Goal: Task Accomplishment & Management: Manage account settings

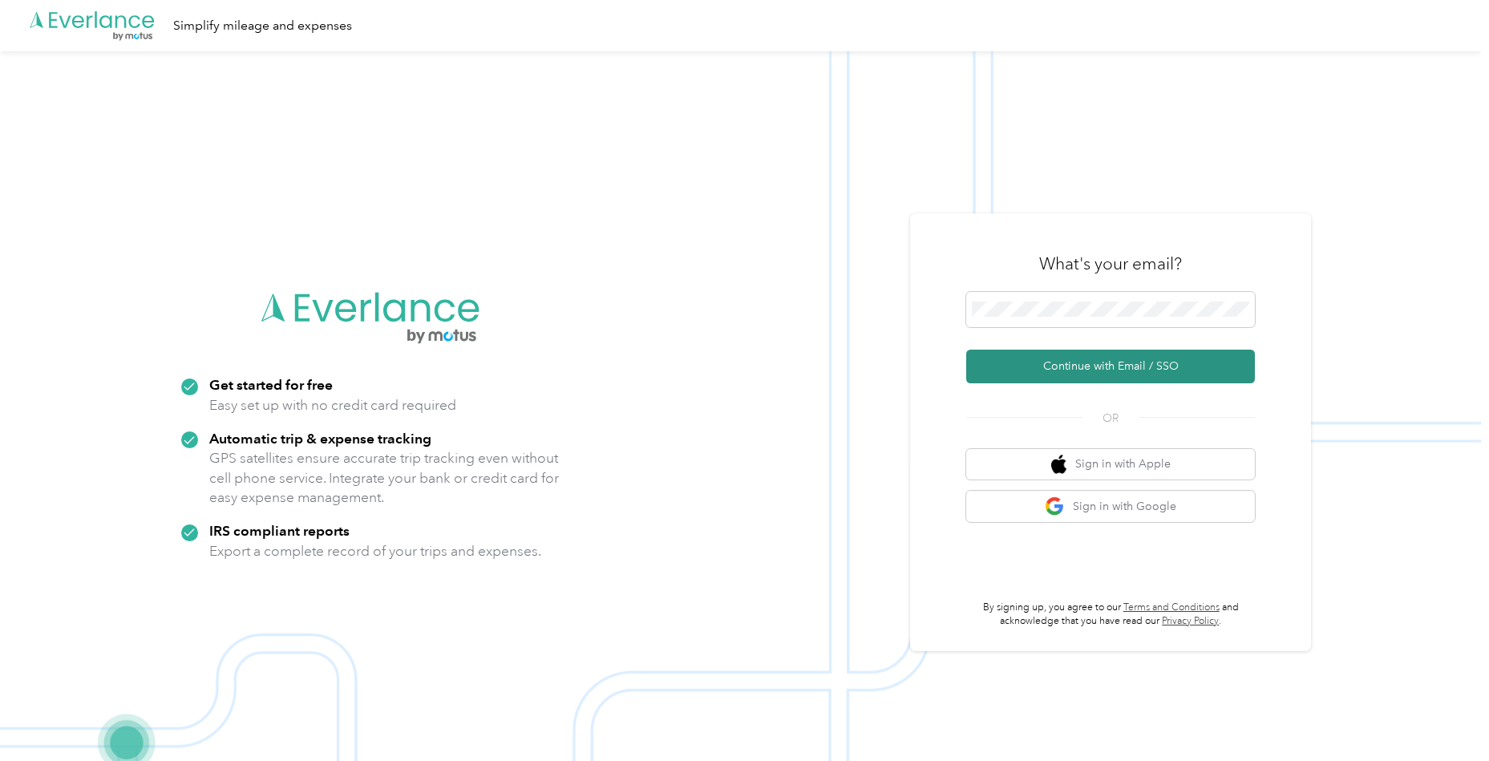
click at [1033, 370] on button "Continue with Email / SSO" at bounding box center [1110, 367] width 289 height 34
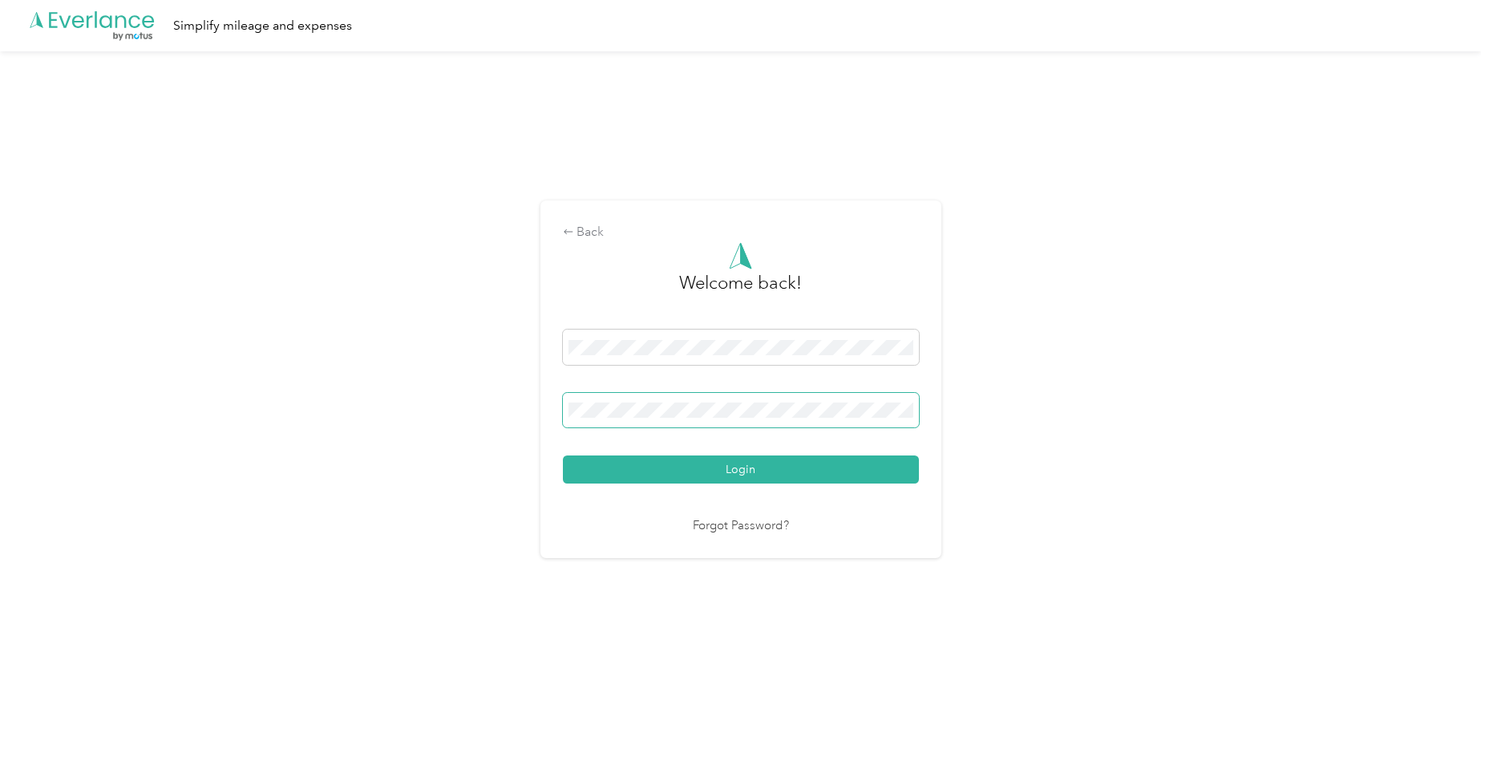
click at [744, 469] on button "Login" at bounding box center [741, 469] width 356 height 28
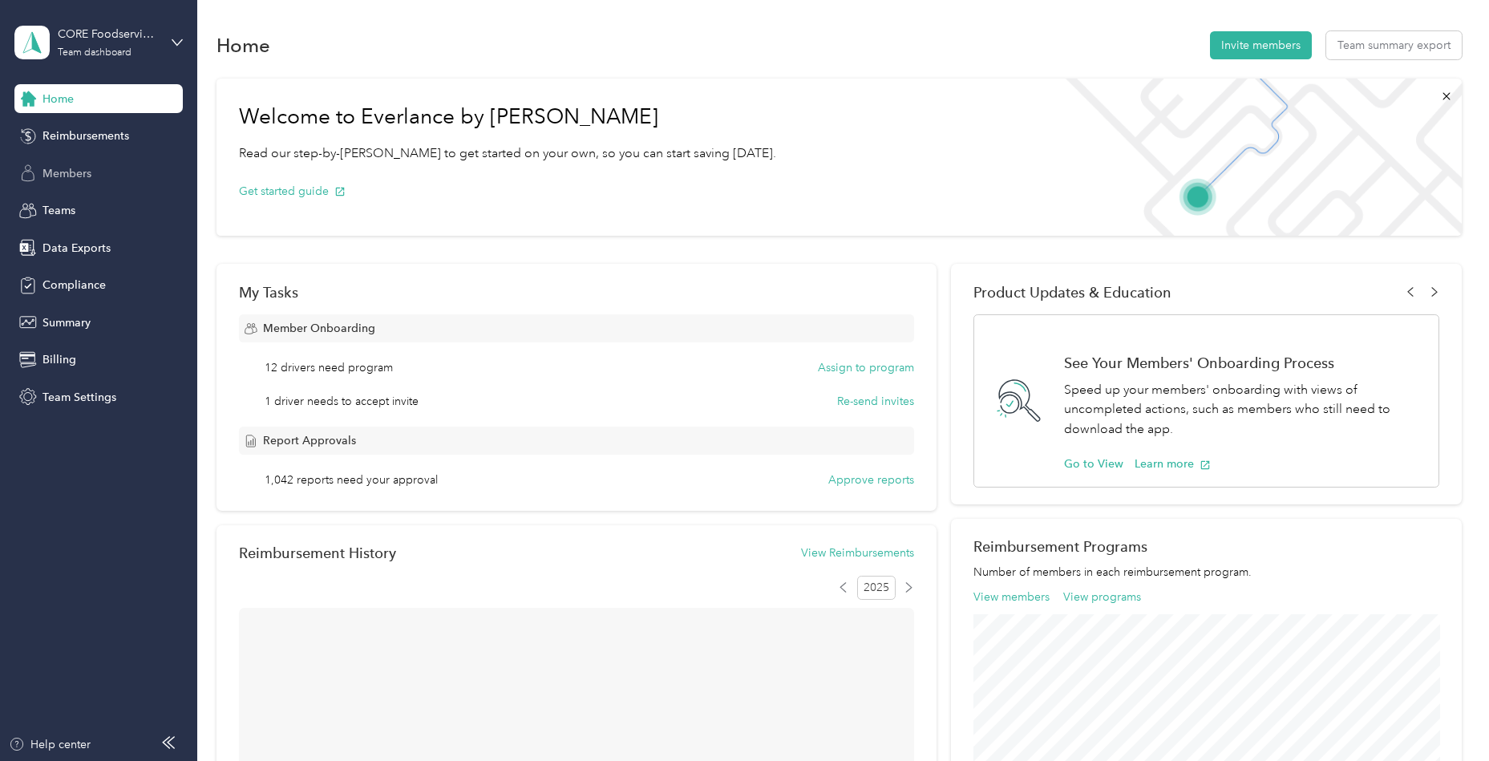
click at [128, 176] on div "Members" at bounding box center [98, 173] width 168 height 29
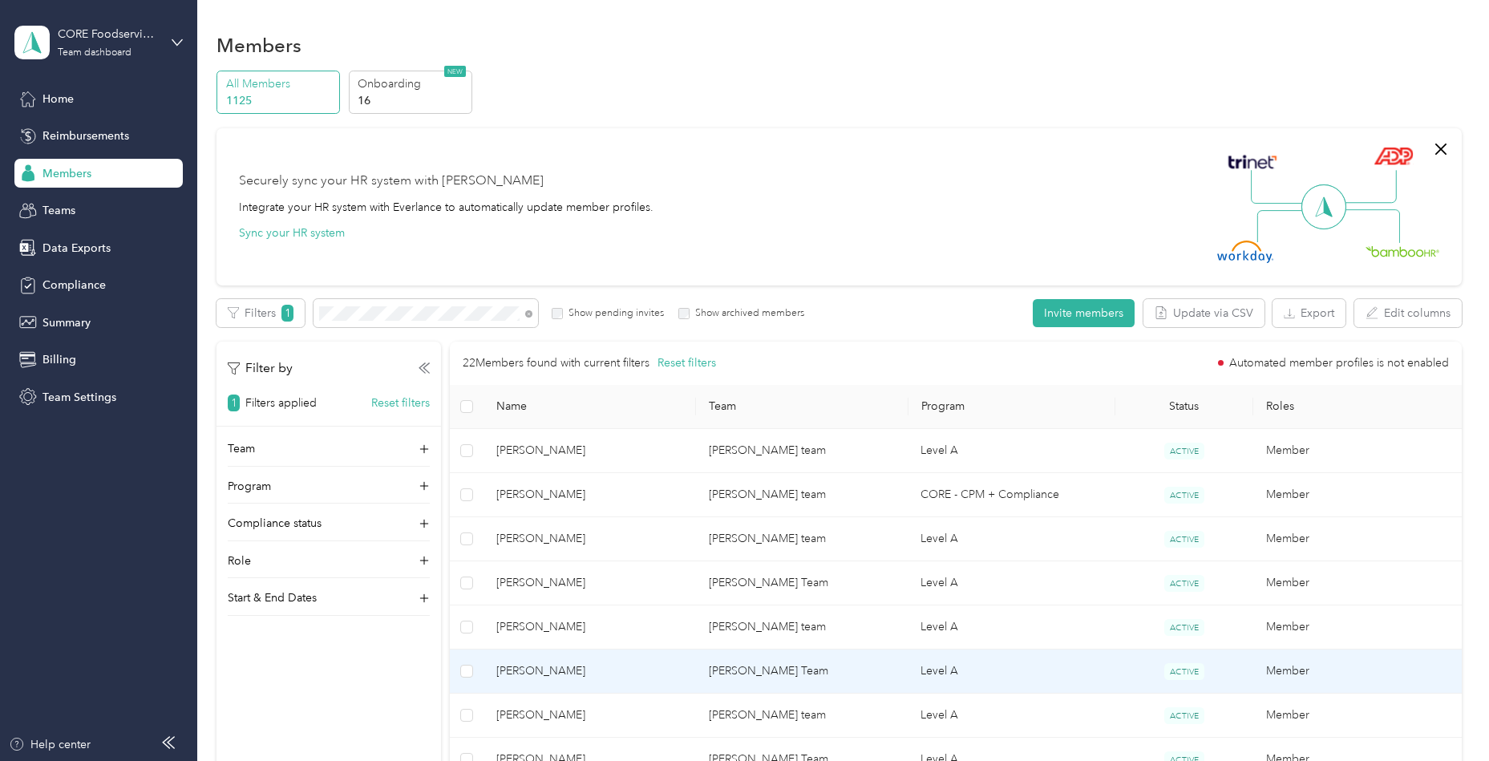
click at [581, 663] on span "[PERSON_NAME]" at bounding box center [589, 671] width 187 height 18
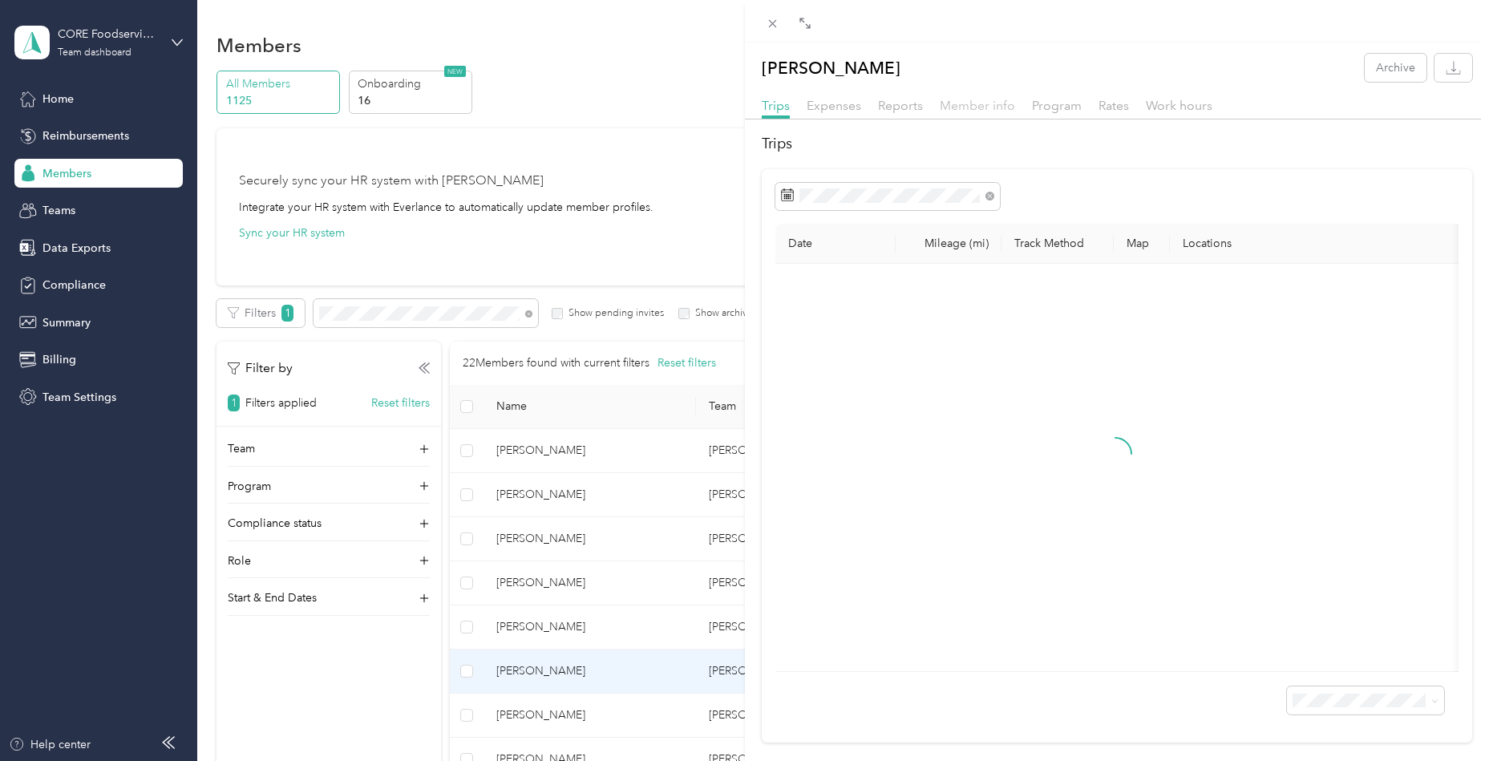
click at [953, 106] on span "Member info" at bounding box center [977, 105] width 75 height 15
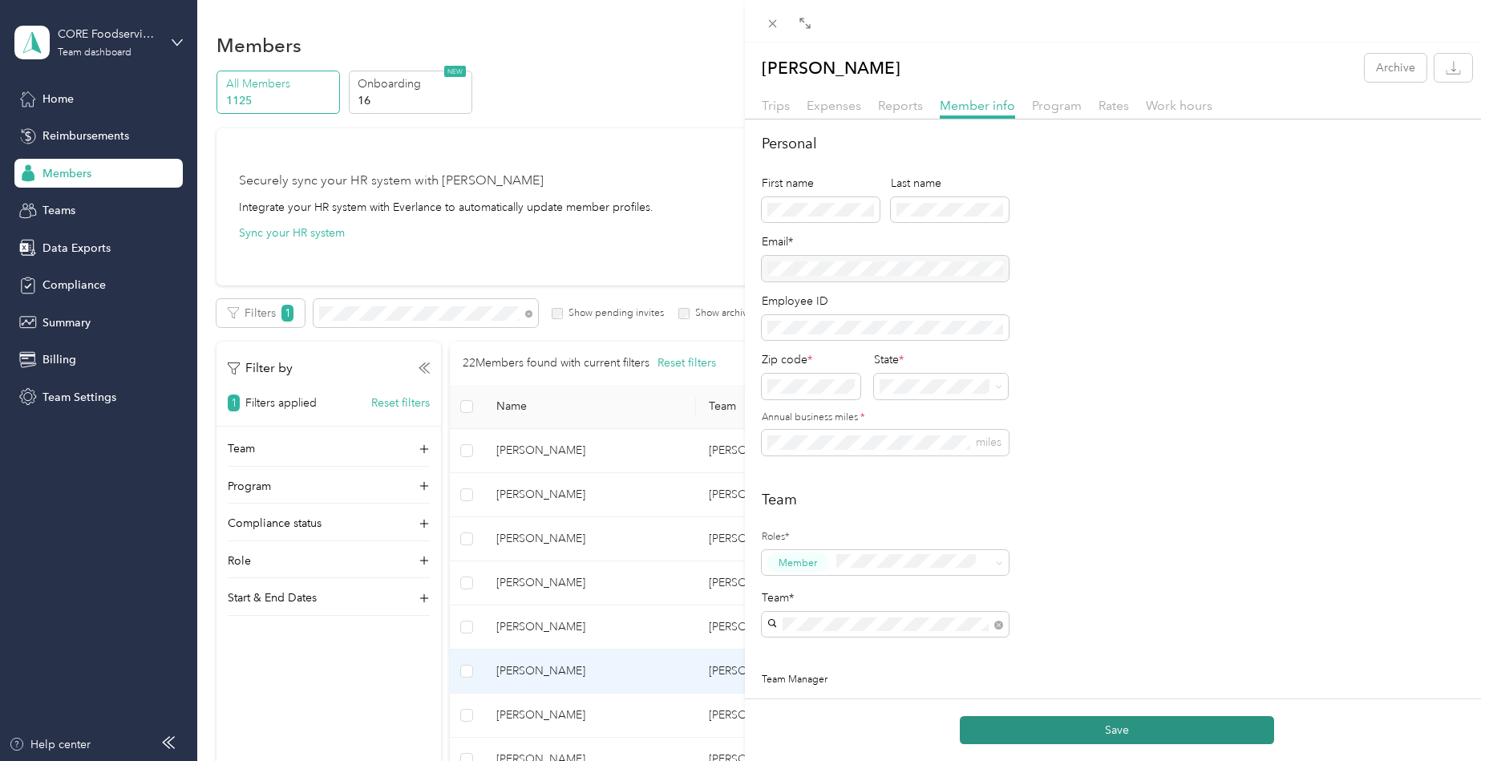
click at [1097, 723] on button "Save" at bounding box center [1117, 730] width 314 height 28
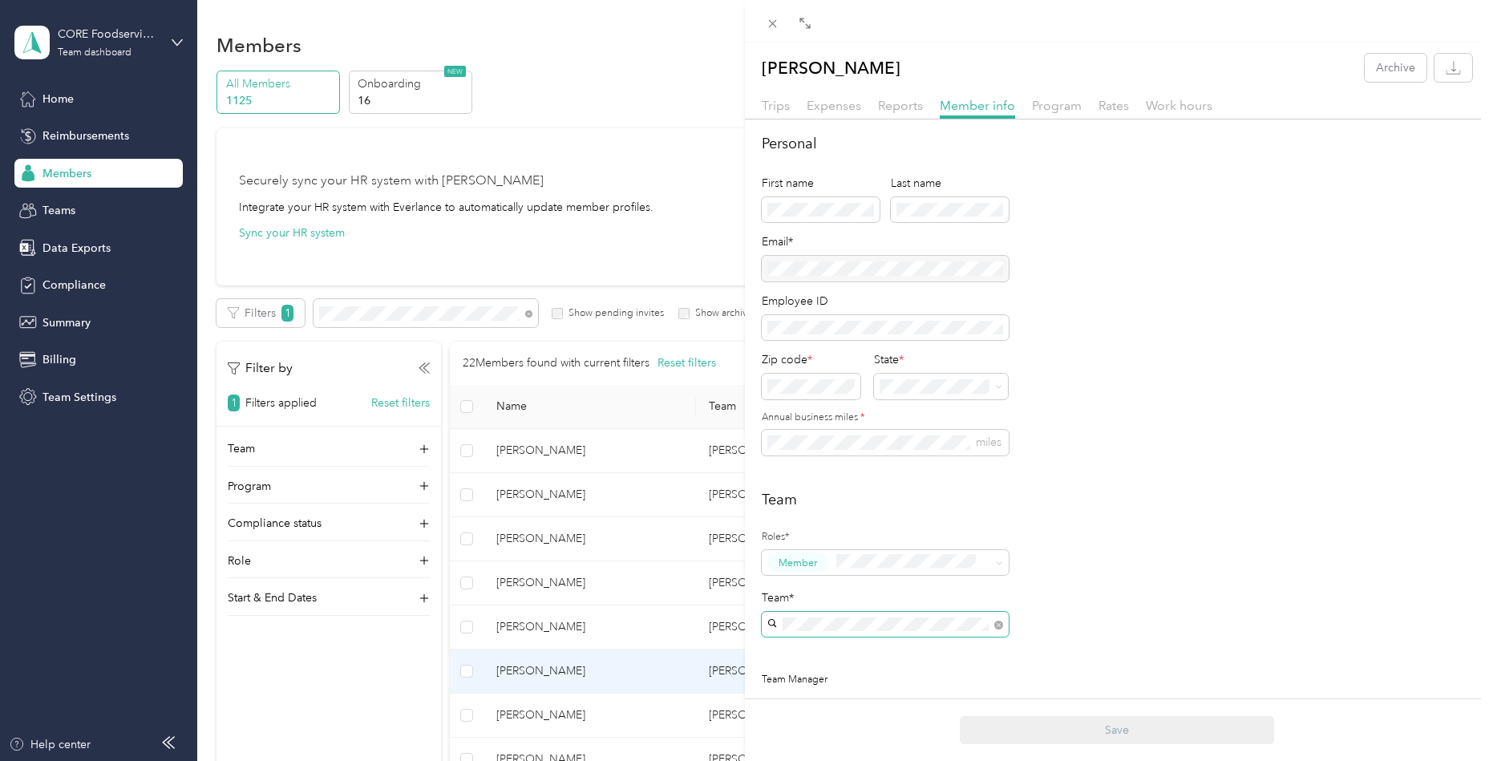
click at [857, 629] on span at bounding box center [885, 625] width 247 height 26
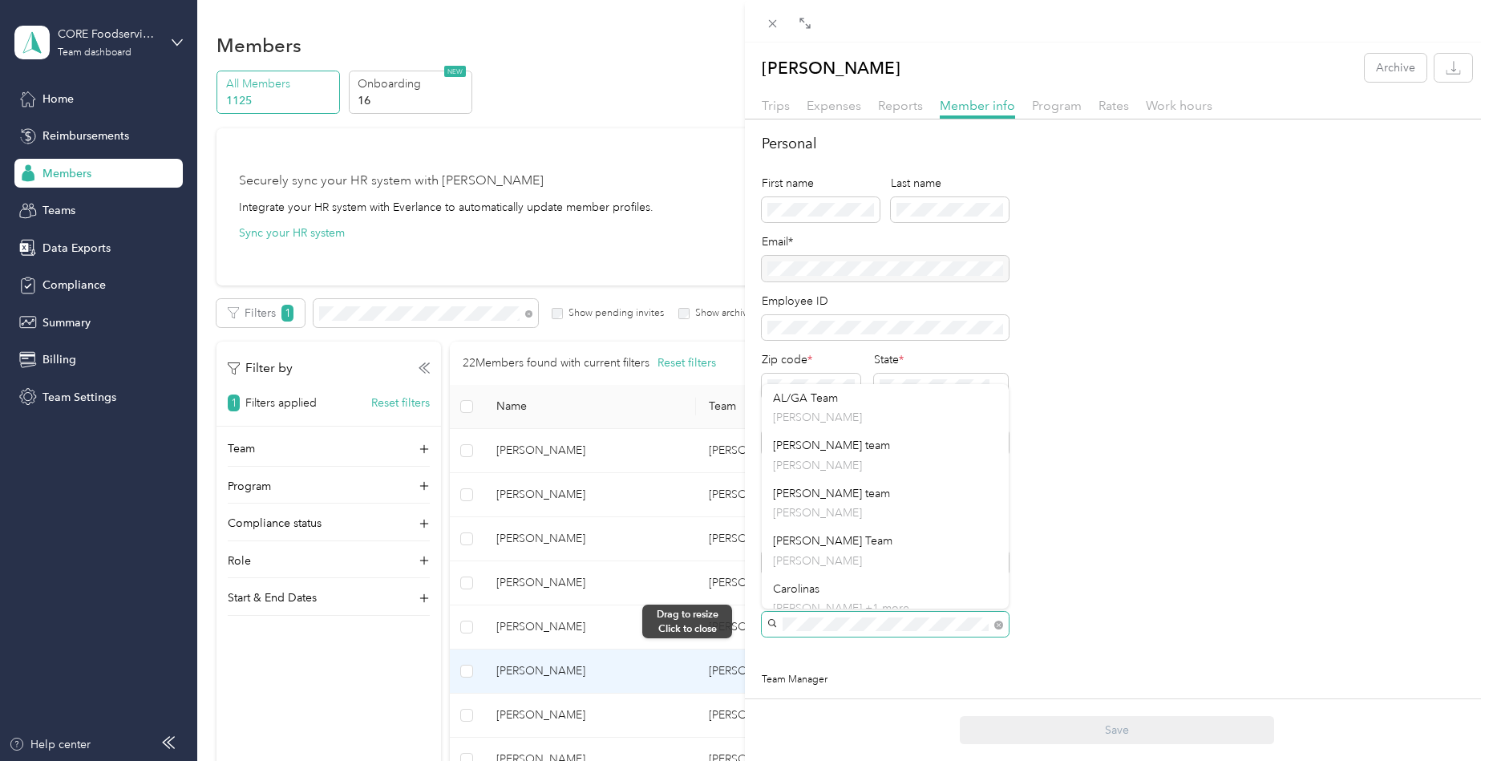
click at [734, 621] on div "[PERSON_NAME] Archive Trips Expenses Reports Member info Program Rates Work hou…" at bounding box center [744, 380] width 1489 height 761
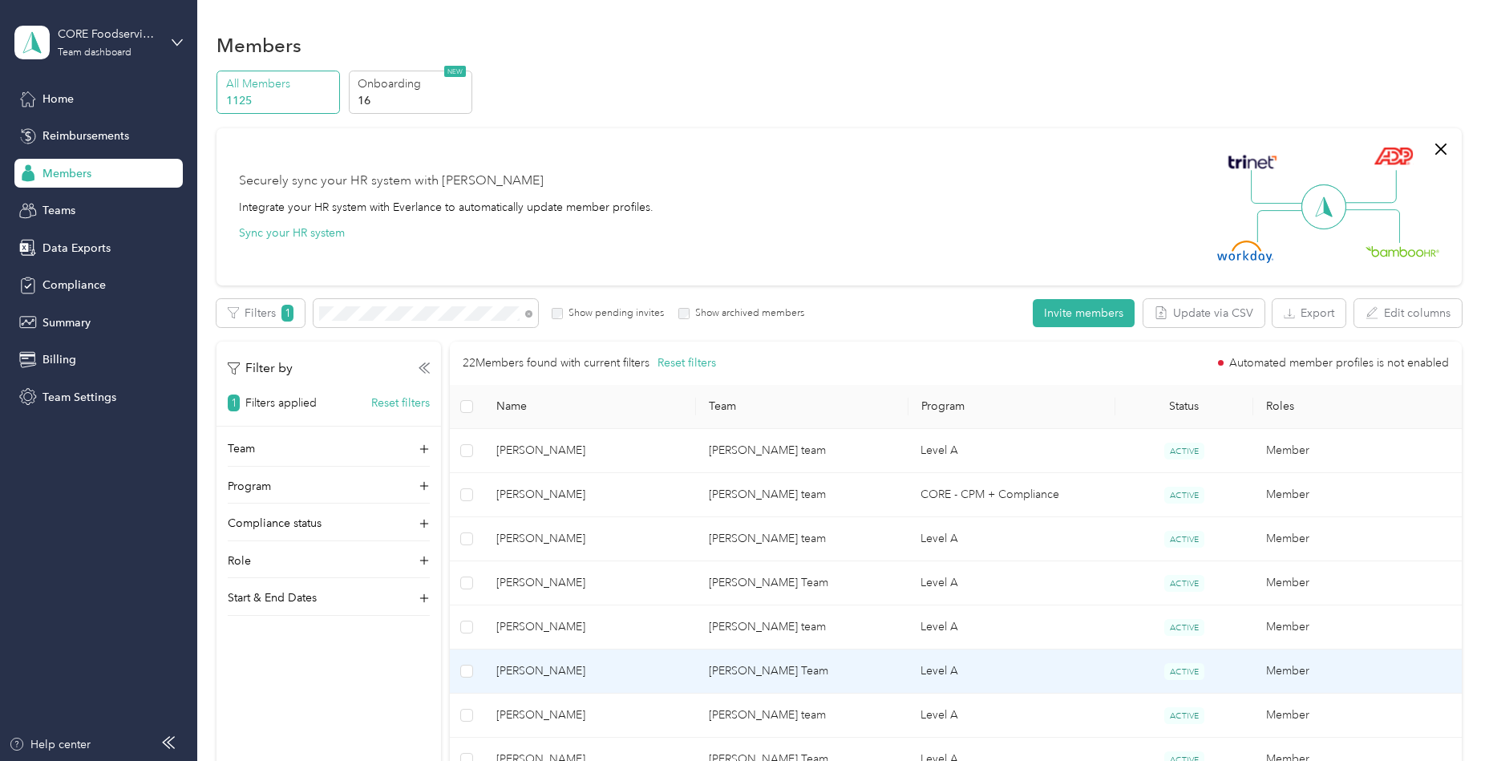
click at [550, 683] on td "[PERSON_NAME]" at bounding box center [589, 671] width 212 height 44
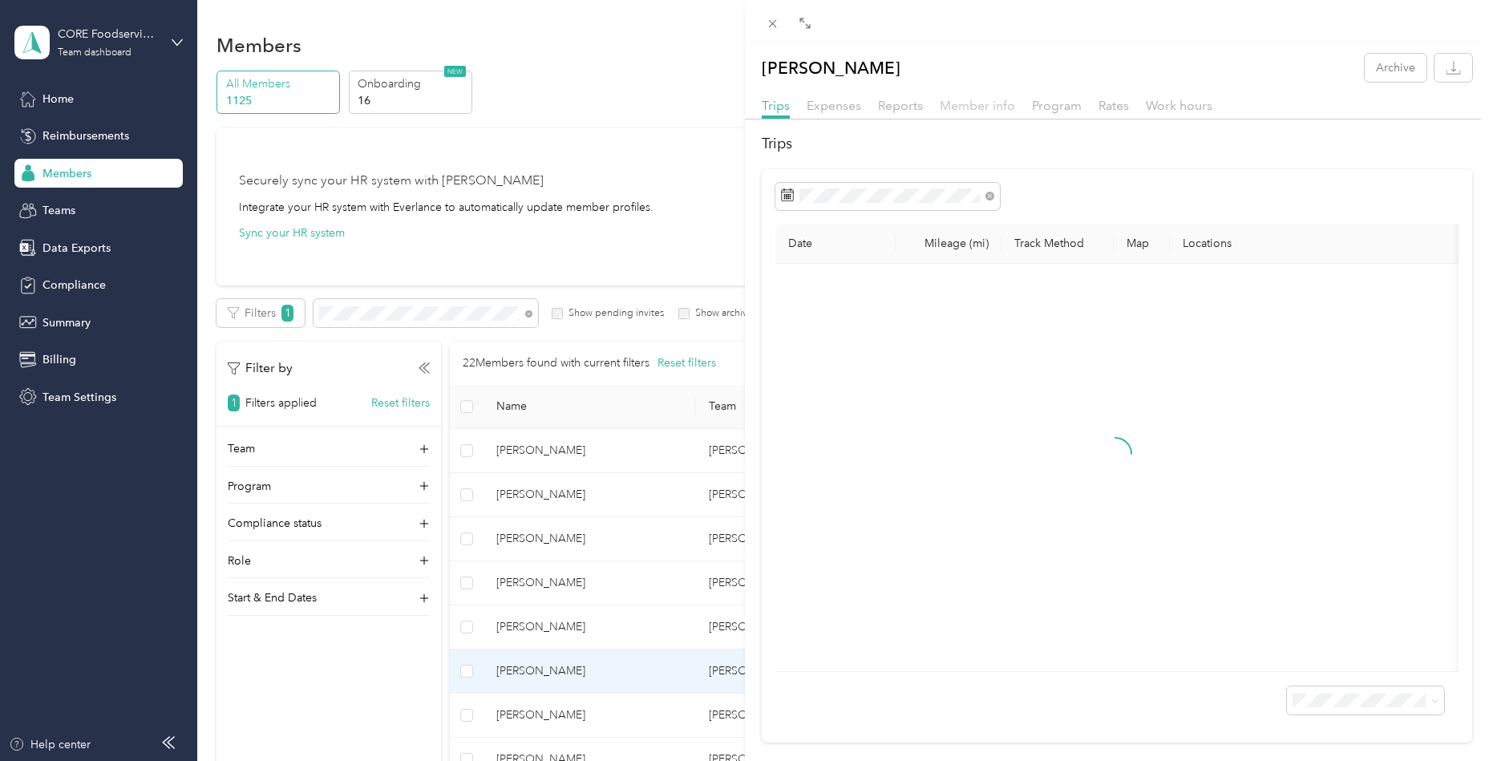
click at [976, 108] on span "Member info" at bounding box center [977, 105] width 75 height 15
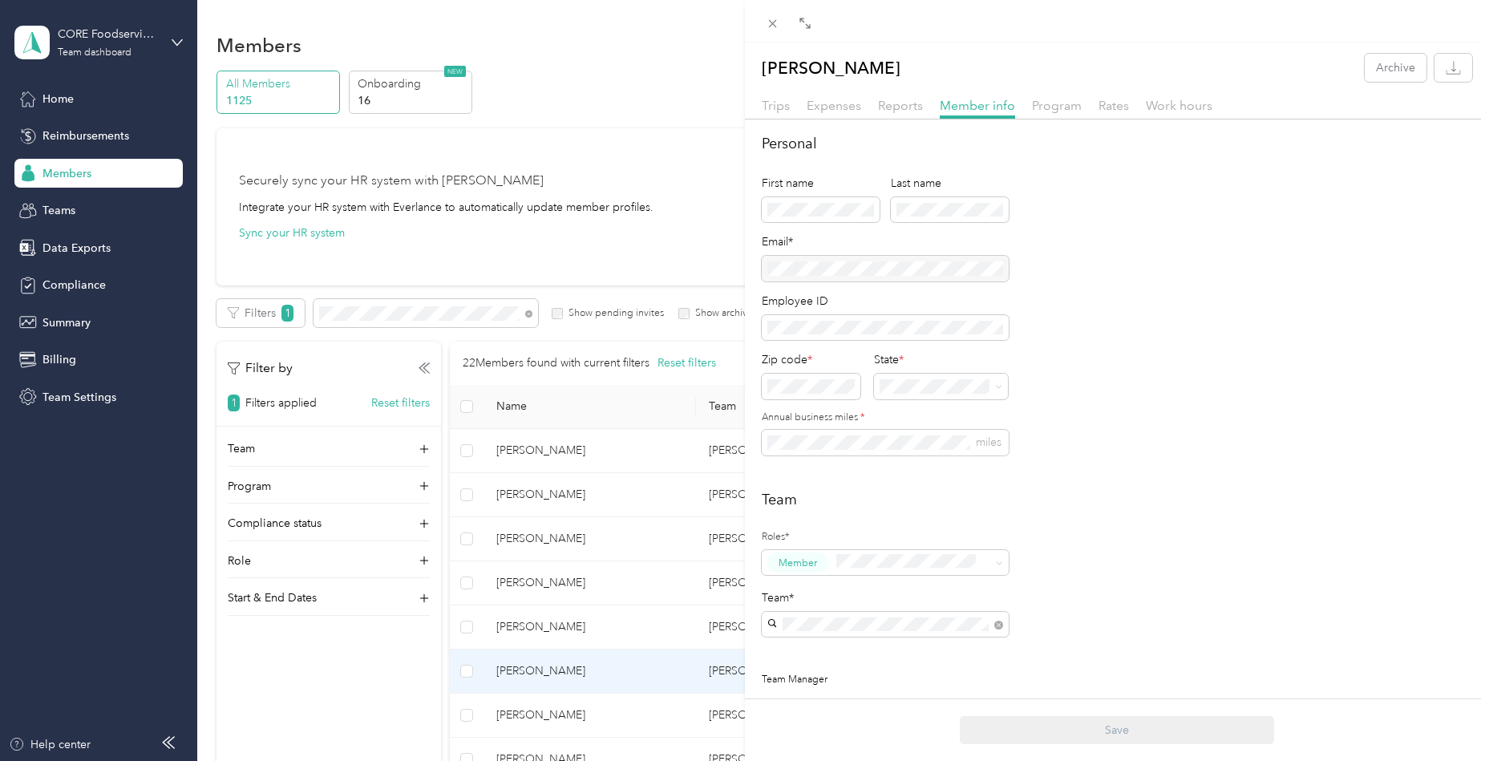
click at [918, 655] on div "[PERSON_NAME] team [PERSON_NAME] +1 more" at bounding box center [885, 660] width 224 height 37
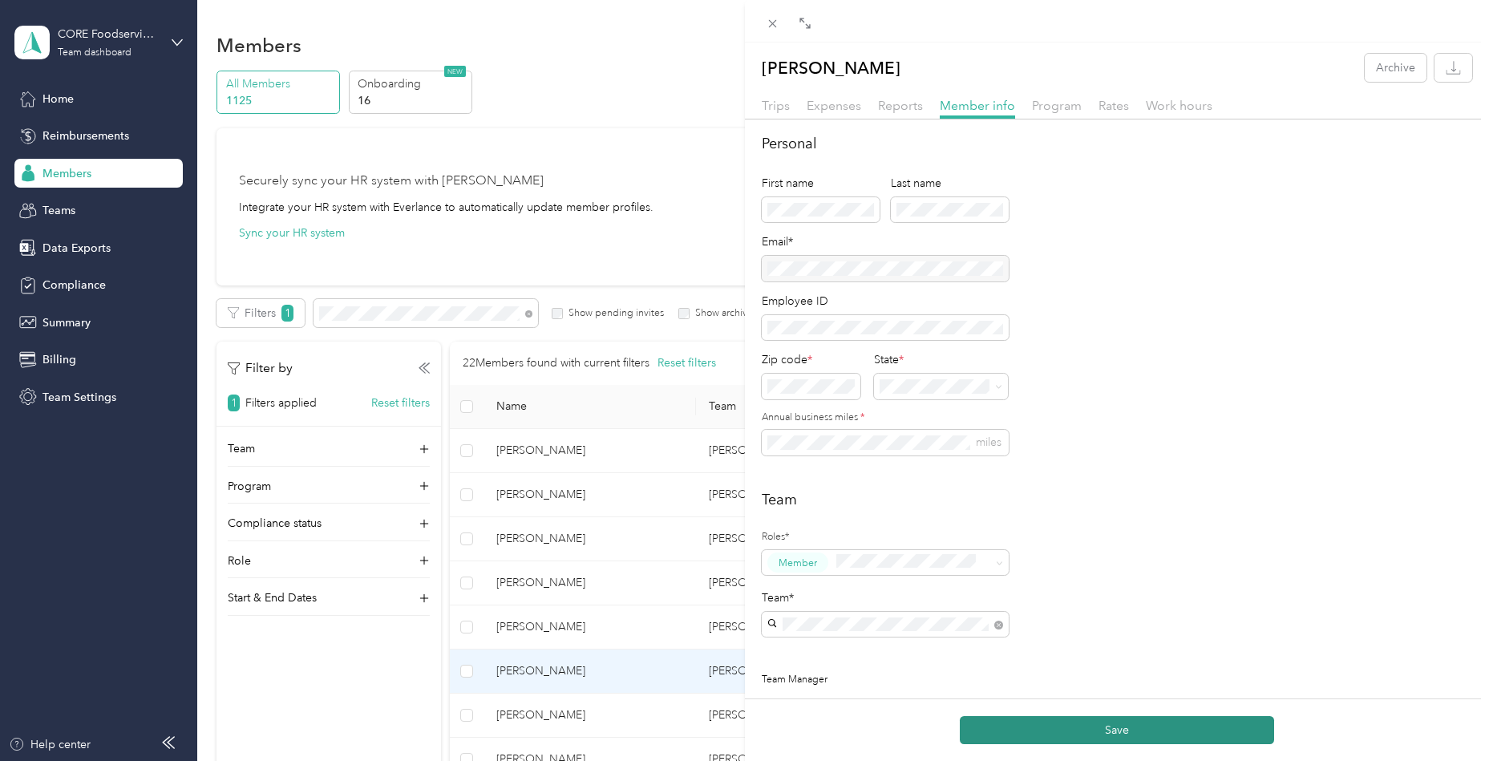
click at [1109, 736] on button "Save" at bounding box center [1117, 730] width 314 height 28
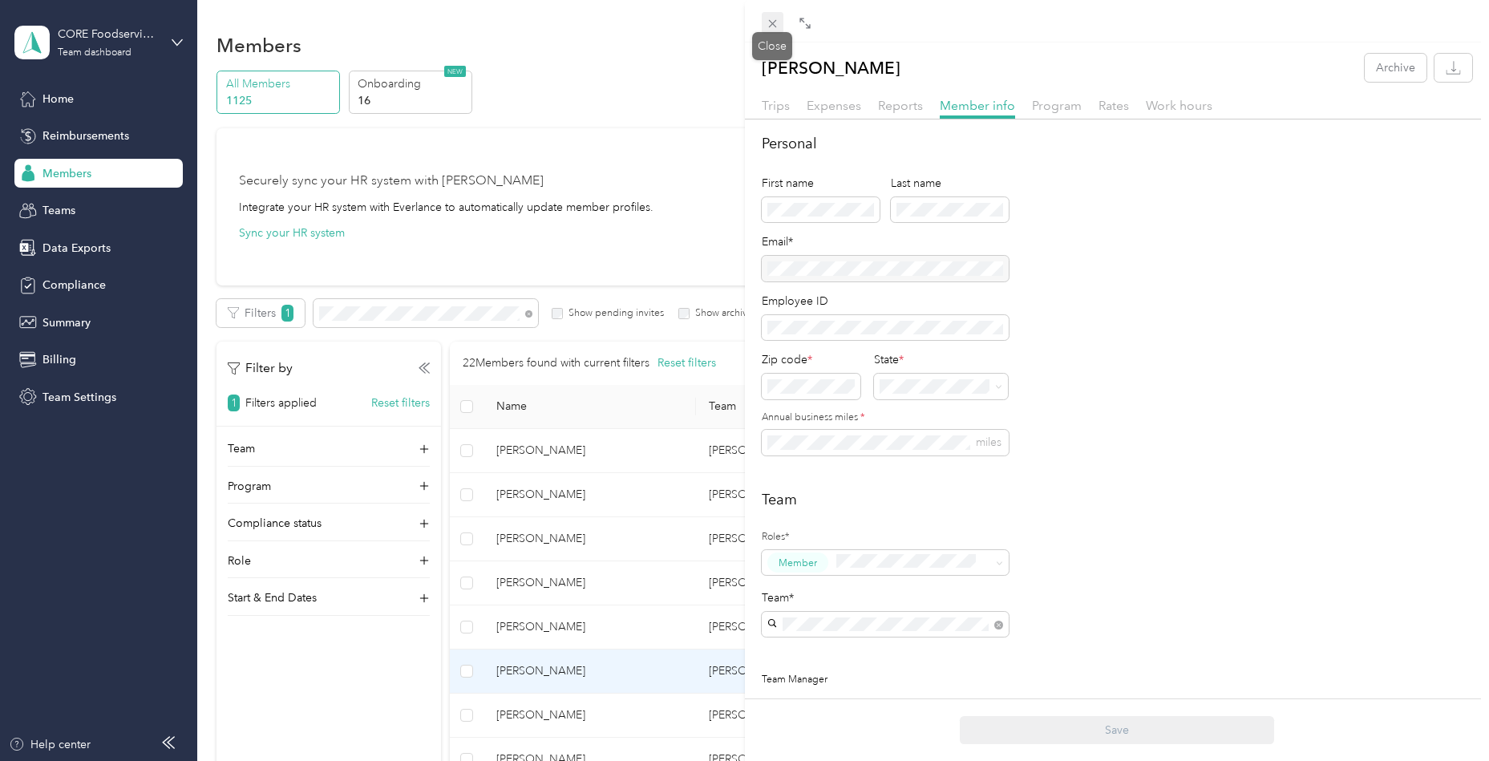
click at [774, 24] on icon at bounding box center [773, 24] width 14 height 14
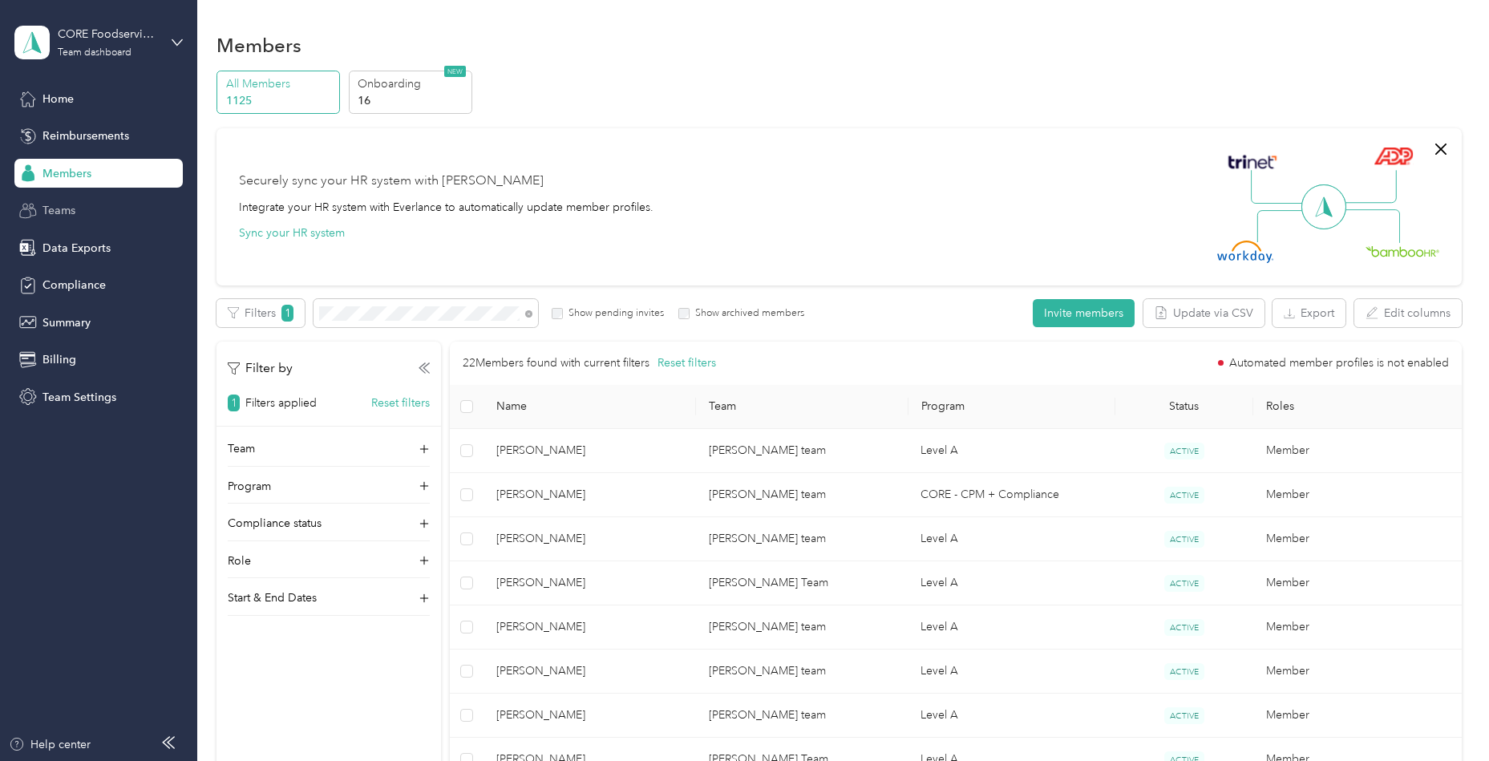
click at [100, 218] on div "Teams" at bounding box center [98, 210] width 168 height 29
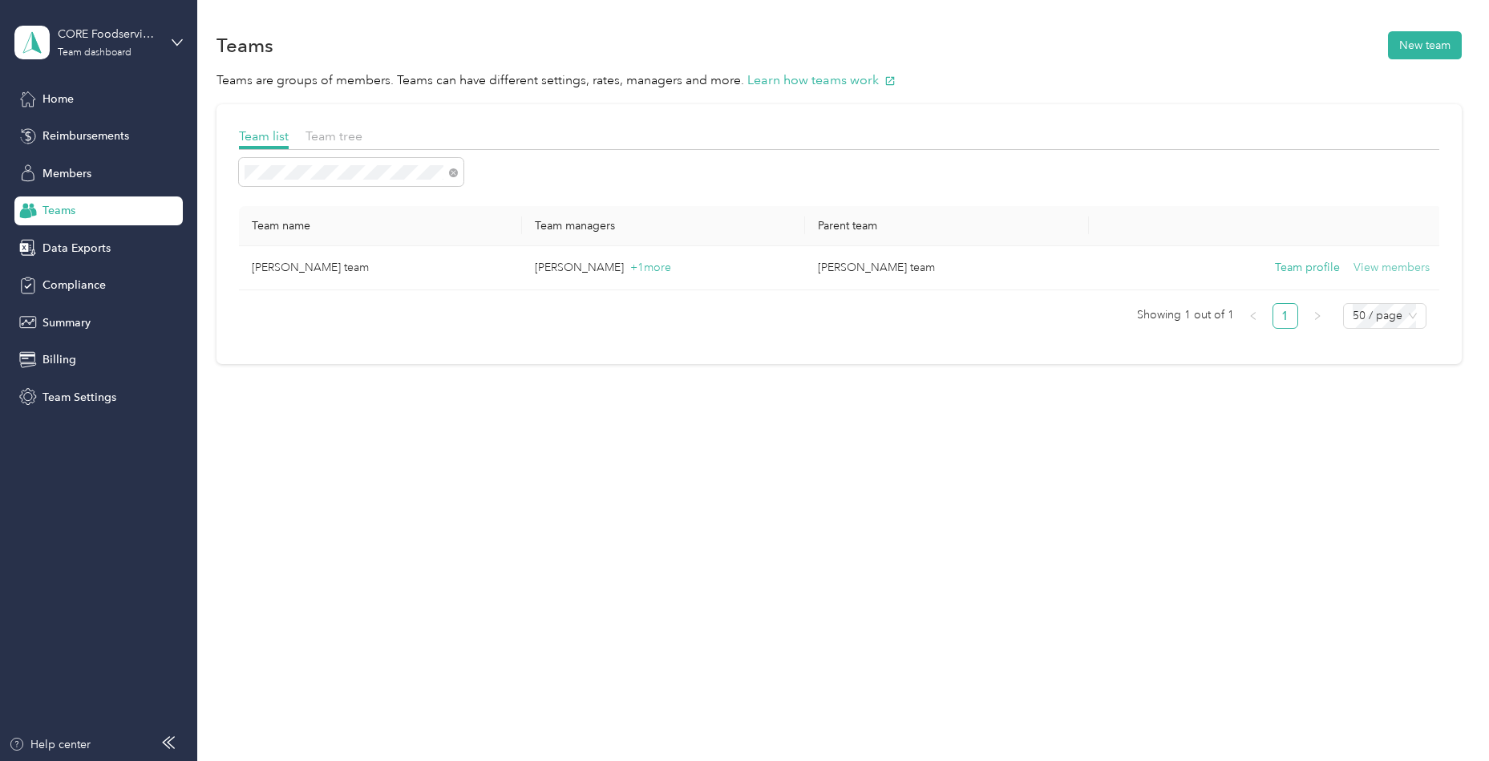
drag, startPoint x: 353, startPoint y: 179, endPoint x: 1409, endPoint y: 262, distance: 1059.9
click at [1409, 262] on button "View members" at bounding box center [1391, 268] width 76 height 18
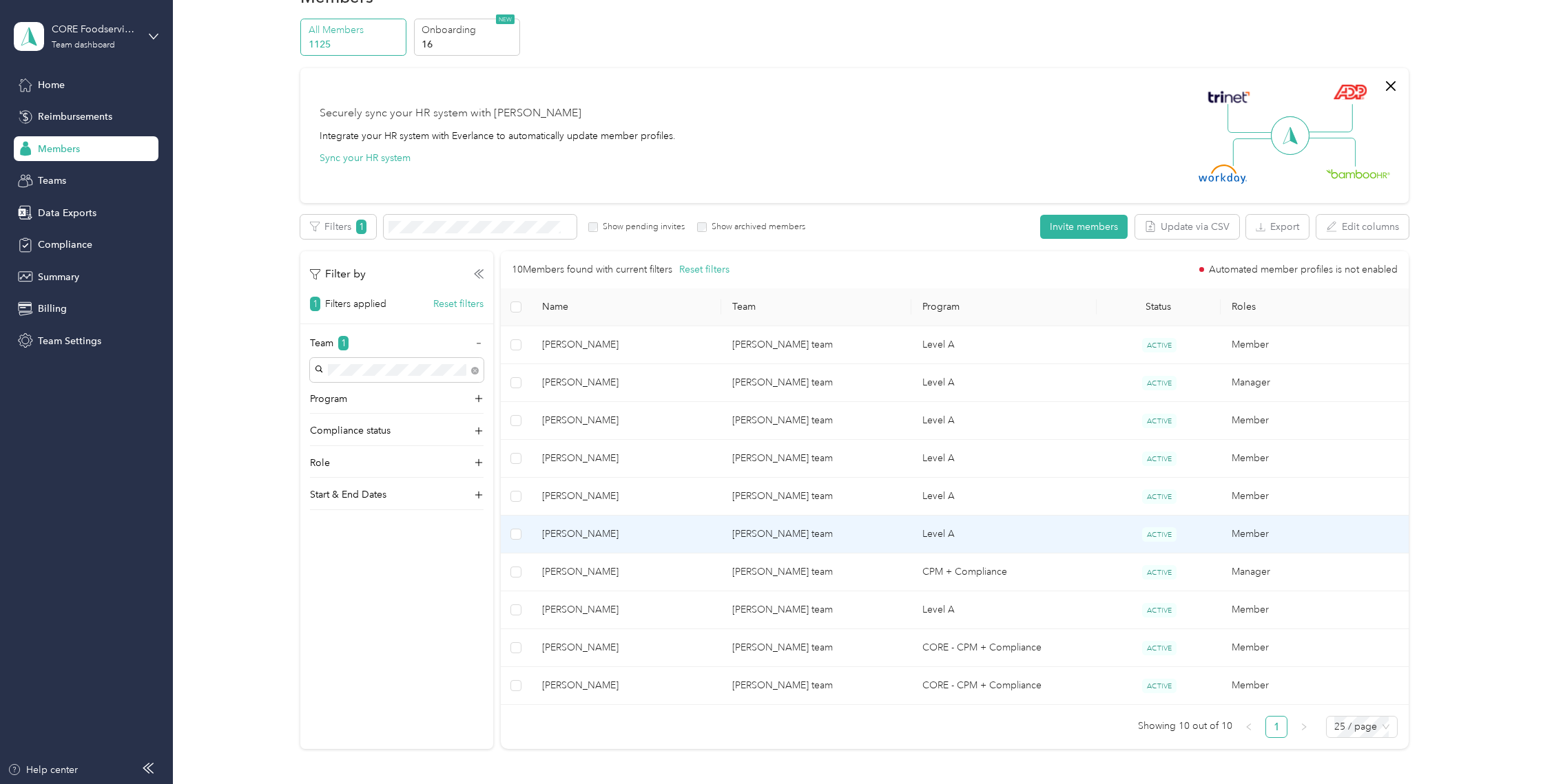
scroll to position [41, 0]
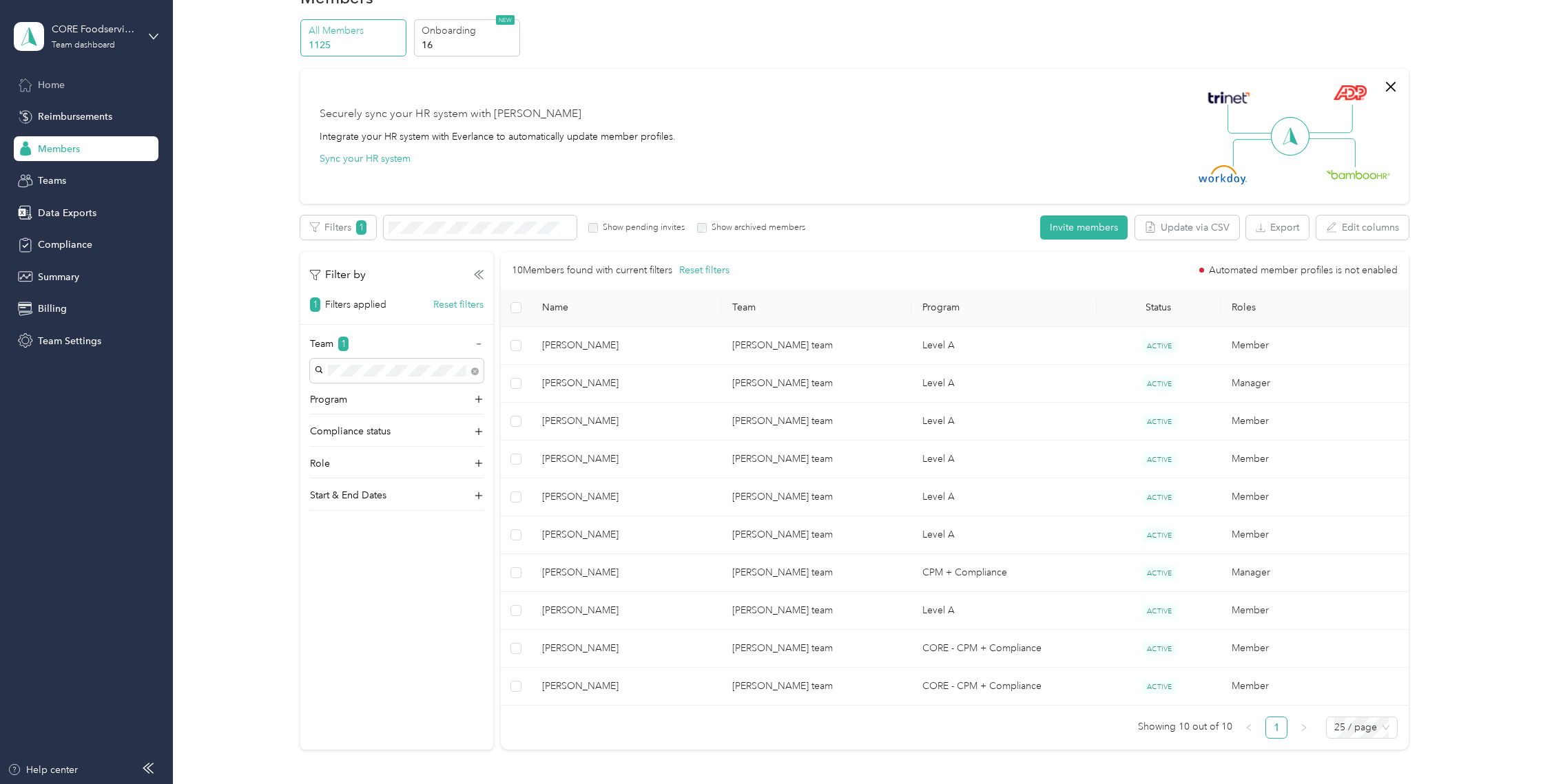
click at [61, 92] on div "Home" at bounding box center [86, 84] width 144 height 25
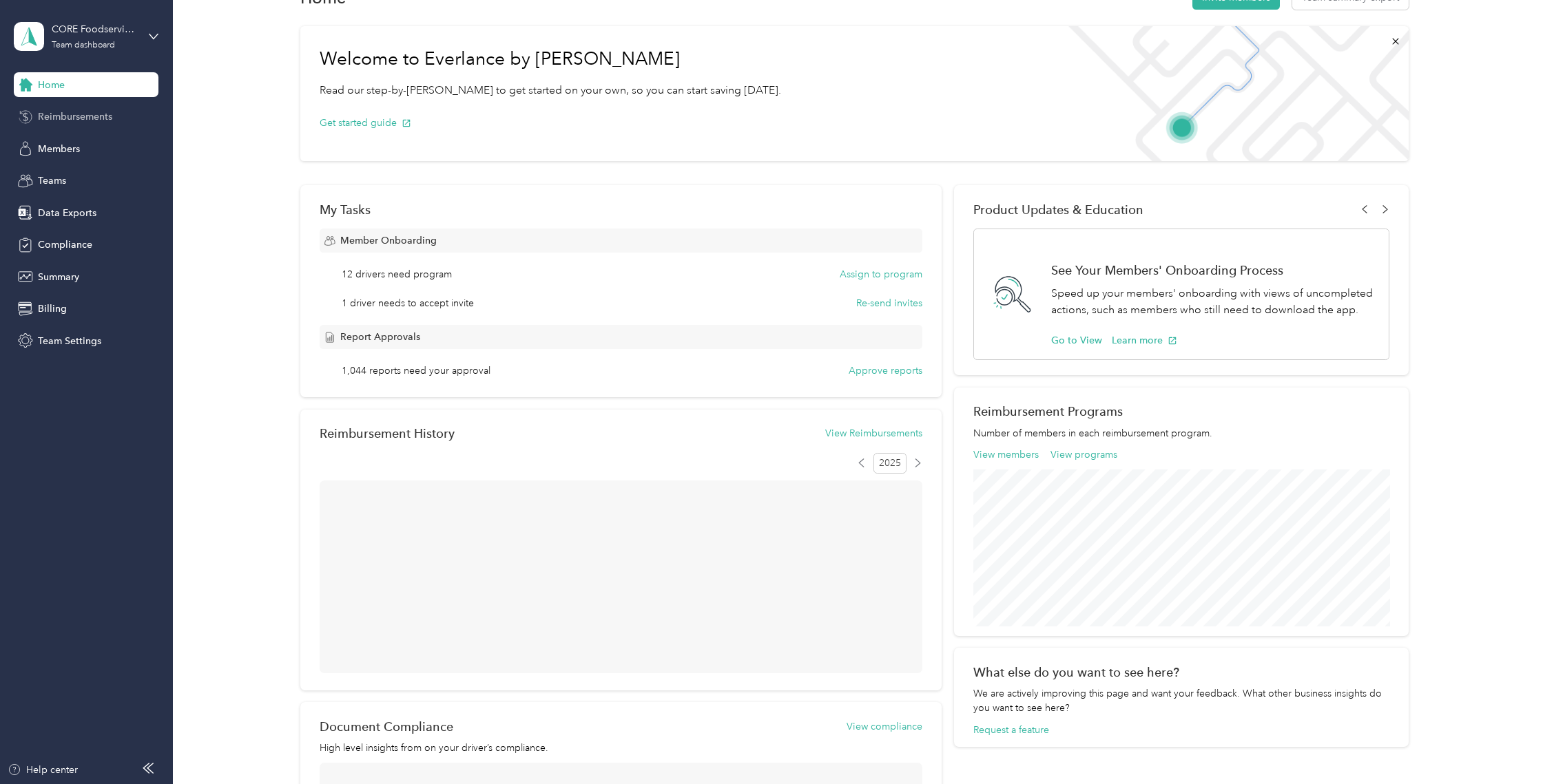
click at [82, 122] on span "Reimbursements" at bounding box center [75, 116] width 75 height 15
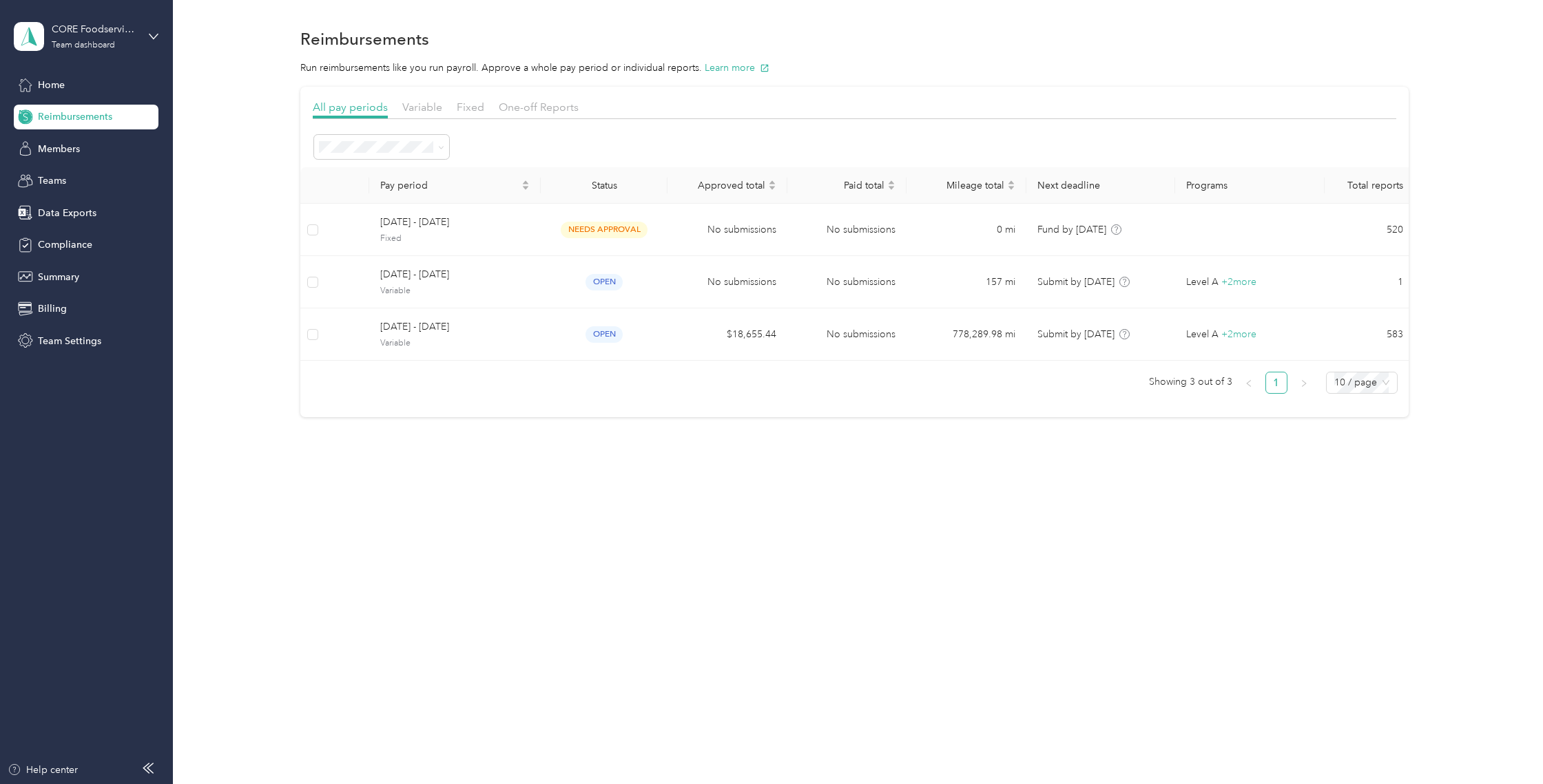
click at [143, 49] on div "CORE Foodservice (Main) Team dashboard" at bounding box center [86, 36] width 144 height 48
click at [122, 176] on div "Log out" at bounding box center [158, 175] width 271 height 24
